Goal: Task Accomplishment & Management: Use online tool/utility

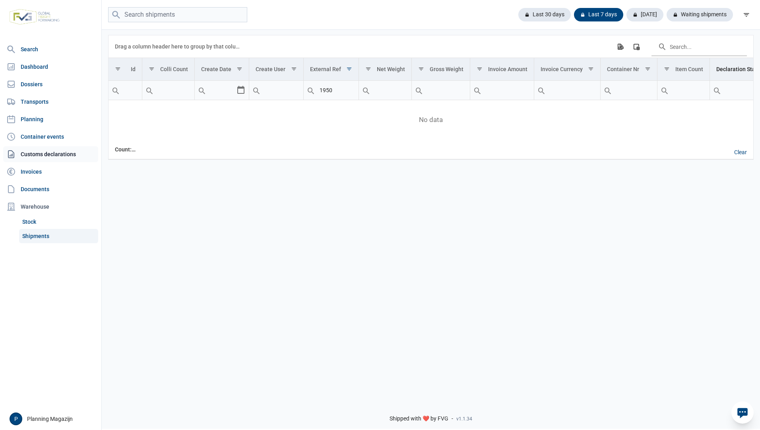
click at [63, 155] on link "Customs declarations" at bounding box center [50, 154] width 95 height 16
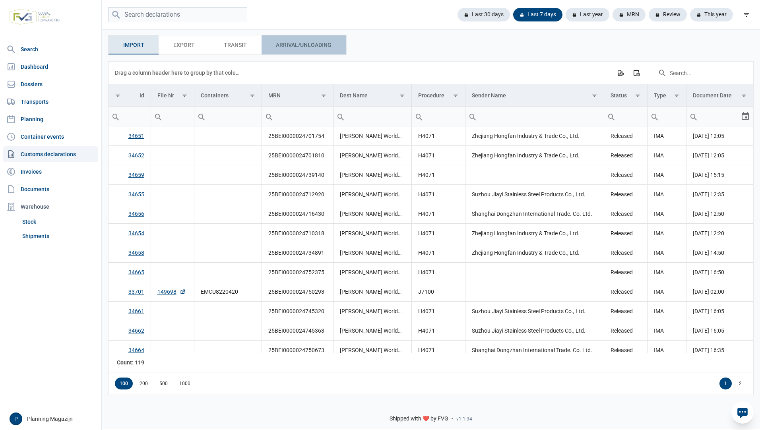
click at [287, 48] on span "Arrival/Unloading Arrival/Unloading" at bounding box center [304, 45] width 56 height 10
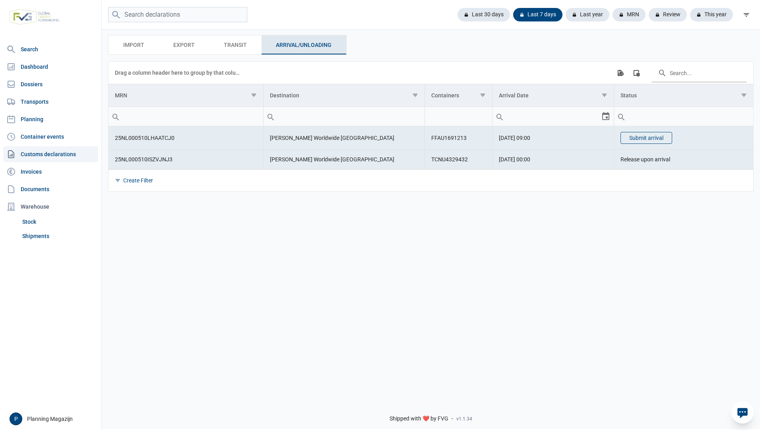
click at [640, 139] on button "Submit arrival" at bounding box center [647, 138] width 52 height 12
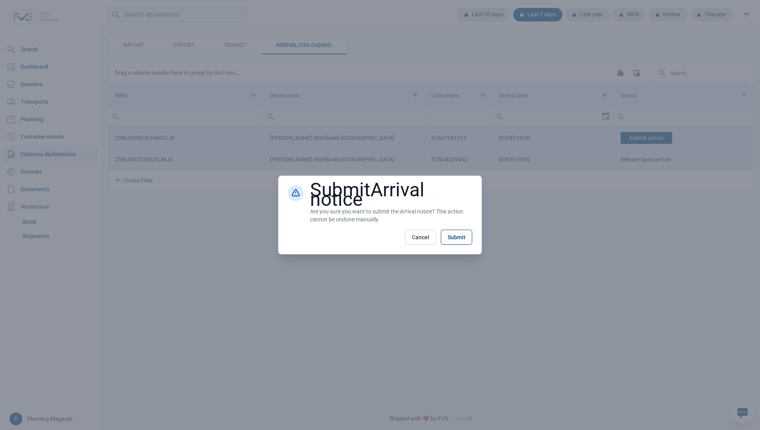
click at [460, 236] on button "Submit" at bounding box center [456, 237] width 31 height 15
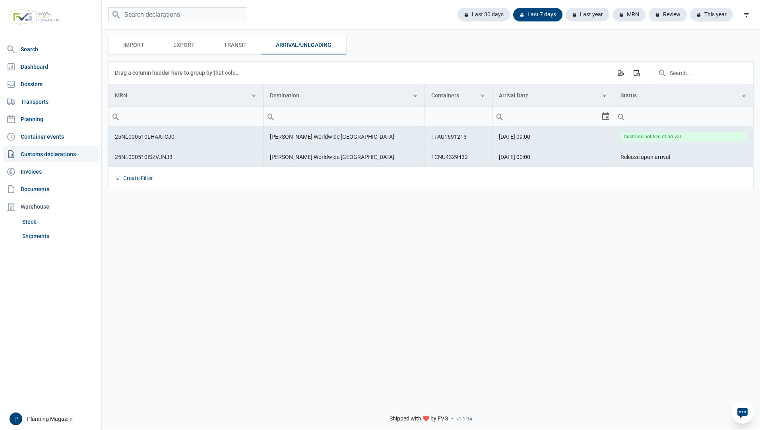
click at [532, 419] on div "Shipped with ❤️ by FVG - v1.1.34" at bounding box center [431, 412] width 658 height 34
